Goal: Transaction & Acquisition: Purchase product/service

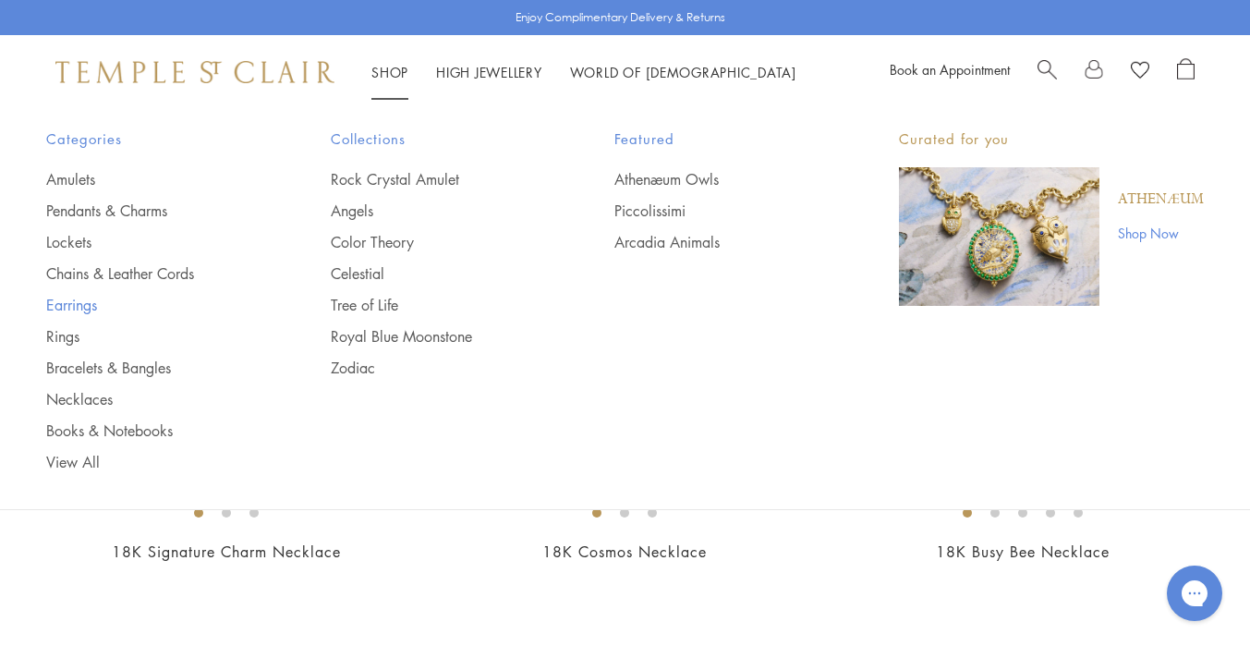
click at [91, 308] on link "Earrings" at bounding box center [151, 305] width 211 height 20
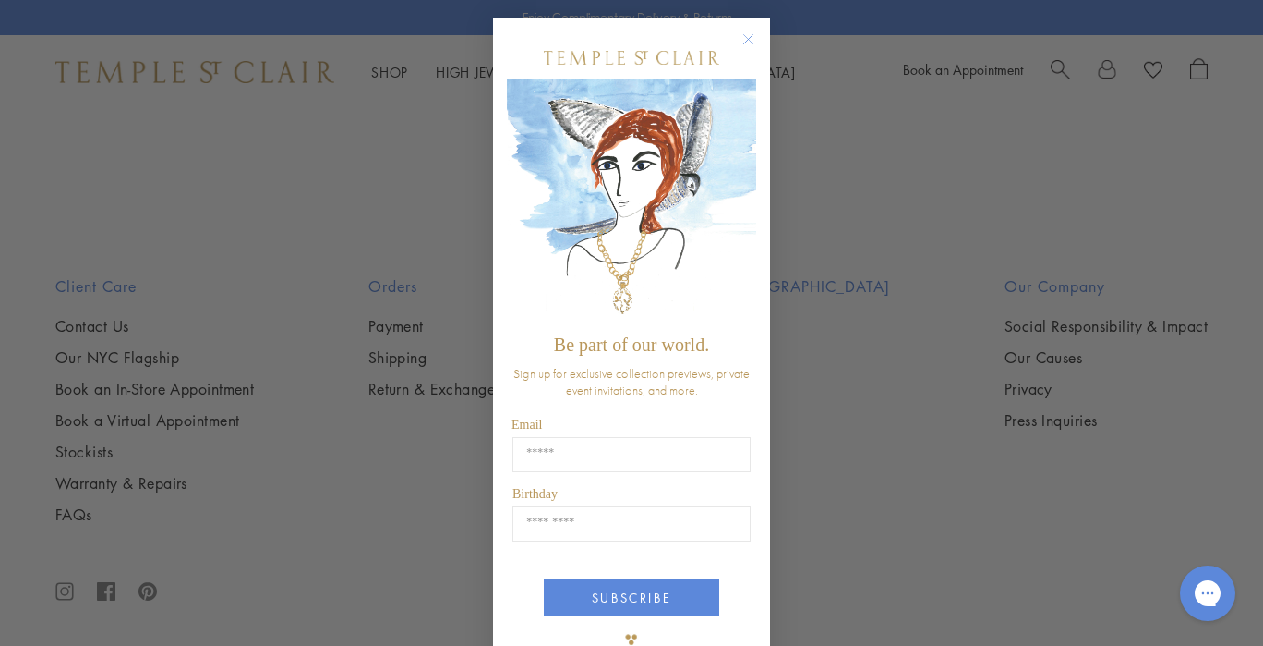
scroll to position [48, 0]
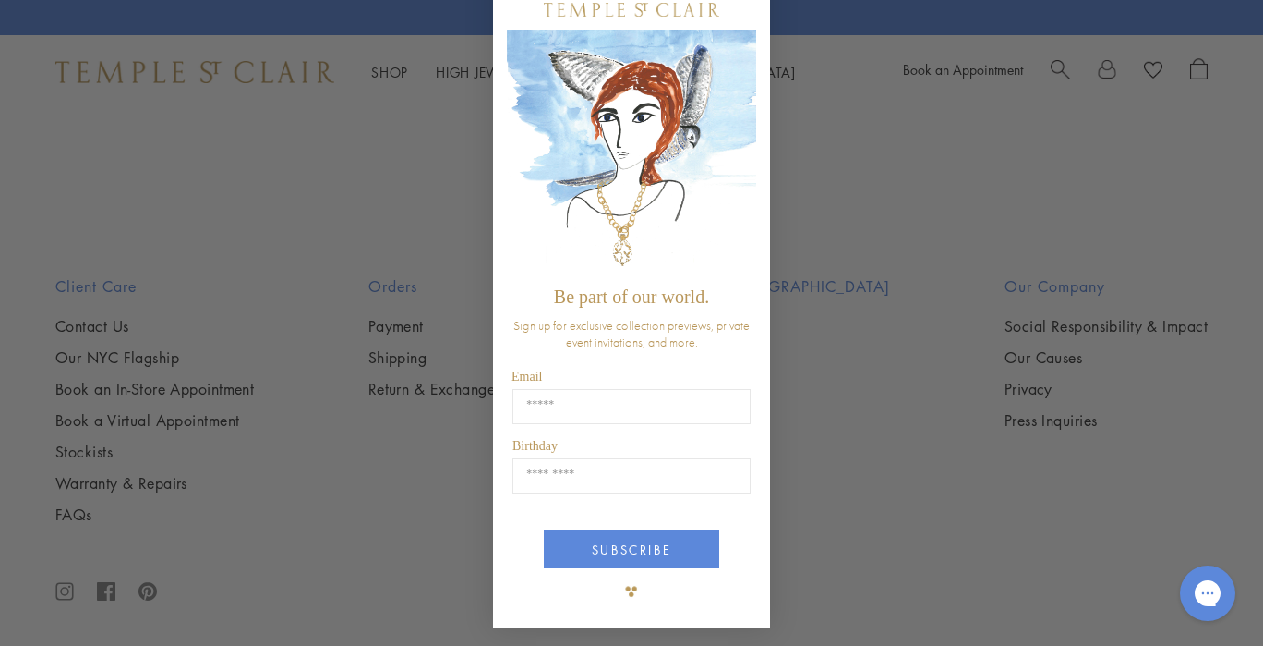
drag, startPoint x: 749, startPoint y: 9, endPoint x: 752, endPoint y: 34, distance: 25.1
click at [752, 34] on div "Close dialog Be part of our world. Sign up for exclusive collection previews, p…" at bounding box center [631, 299] width 277 height 658
click at [820, 153] on div "Close dialog Be part of our world. Sign up for exclusive collection previews, p…" at bounding box center [631, 323] width 1263 height 646
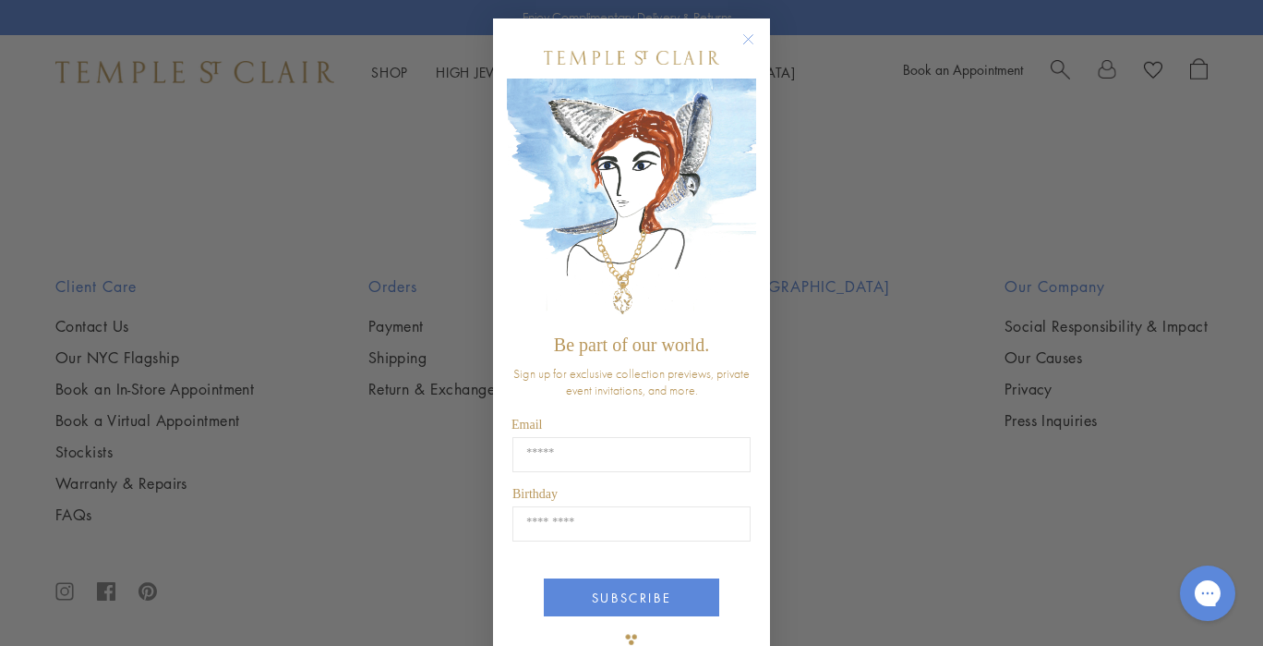
click at [744, 39] on icon "Close dialog" at bounding box center [748, 39] width 9 height 9
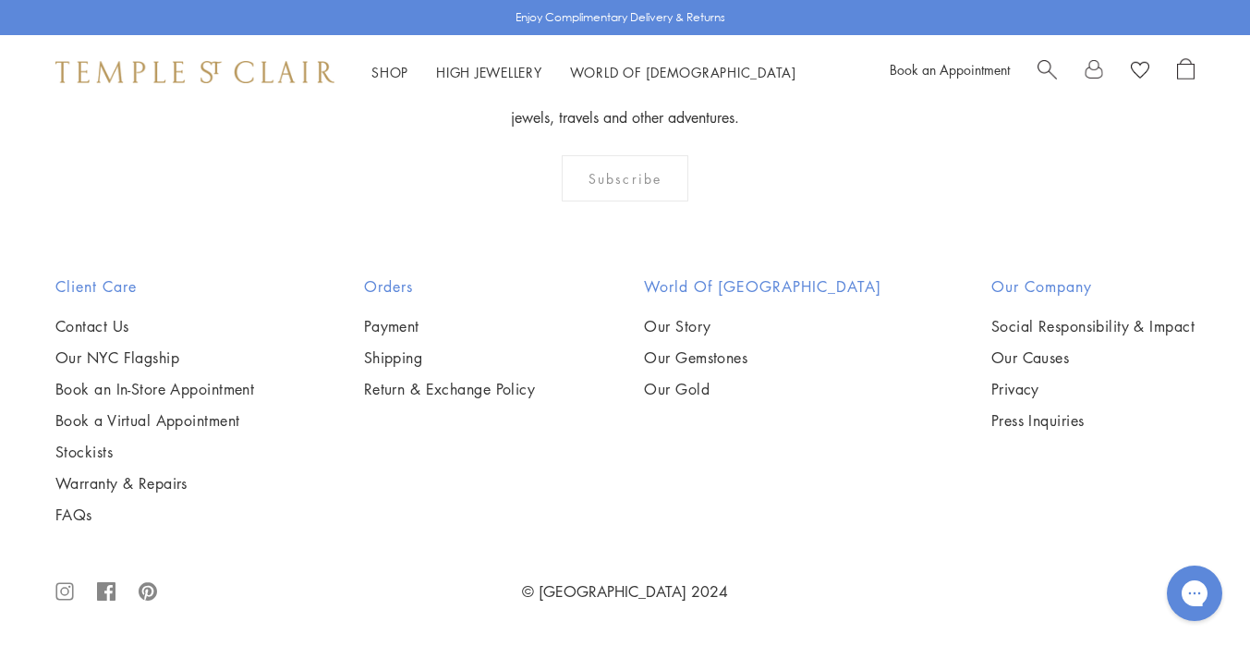
scroll to position [5289, 0]
click at [0, 0] on img at bounding box center [0, 0] width 0 height 0
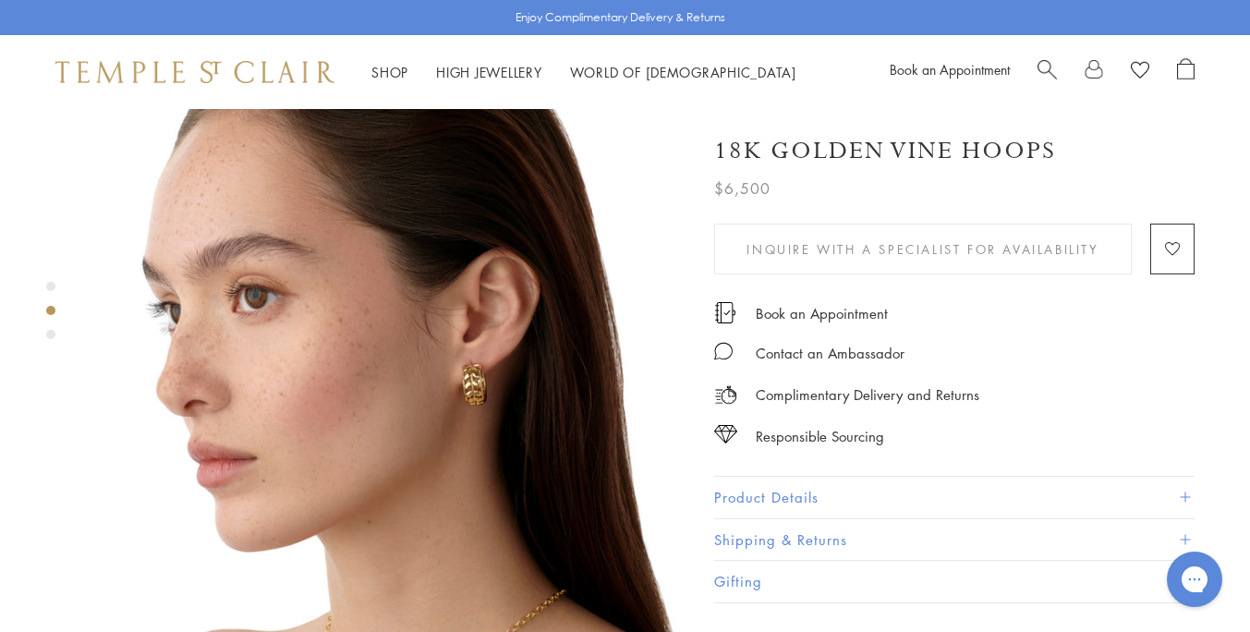
scroll to position [654, 0]
